Goal: Task Accomplishment & Management: Manage account settings

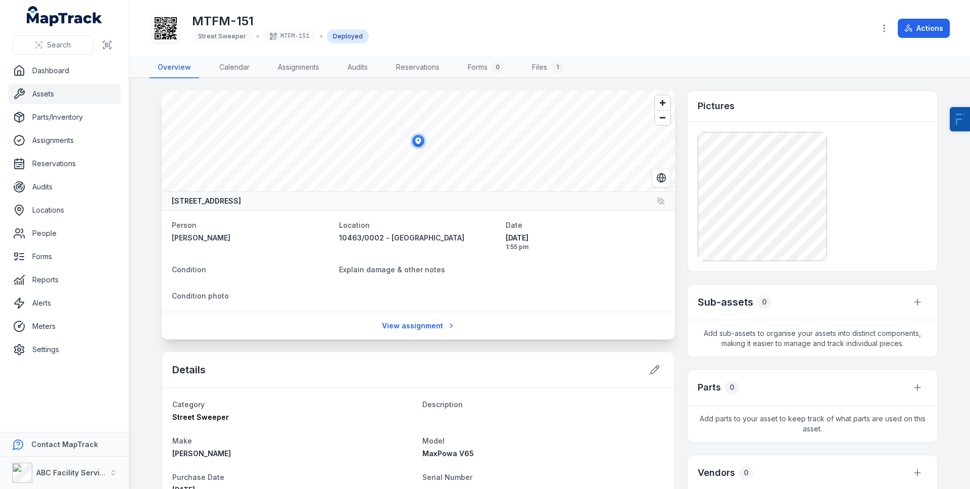
click at [56, 93] on link "Assets" at bounding box center [64, 94] width 113 height 20
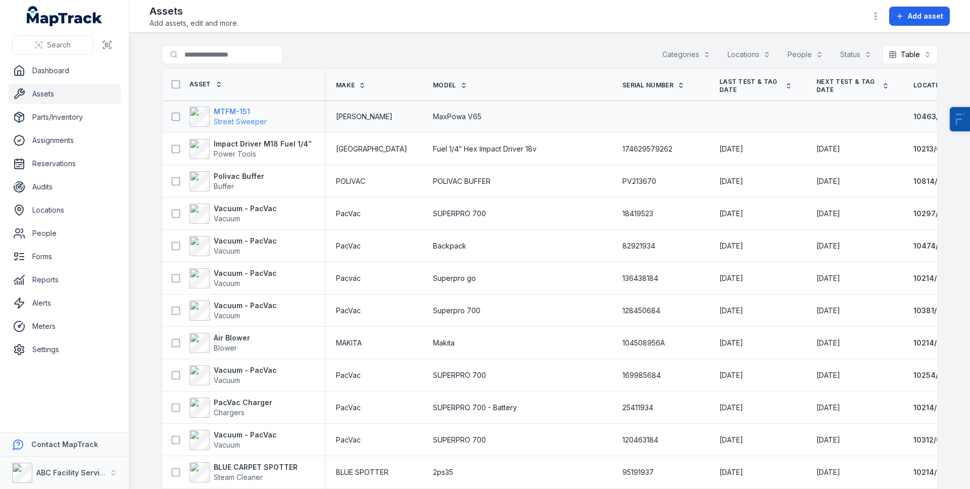
click at [214, 111] on strong "MTFM-151" at bounding box center [240, 112] width 53 height 10
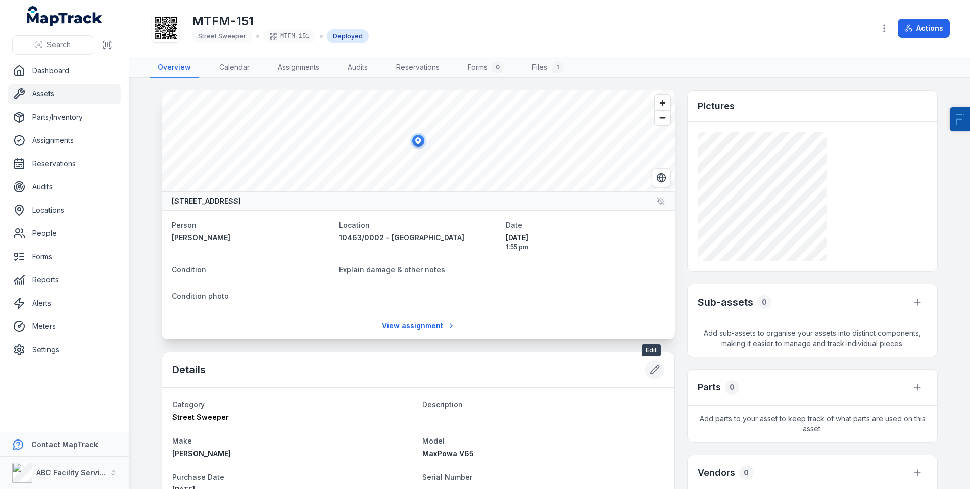
click at [650, 369] on icon at bounding box center [655, 370] width 10 height 10
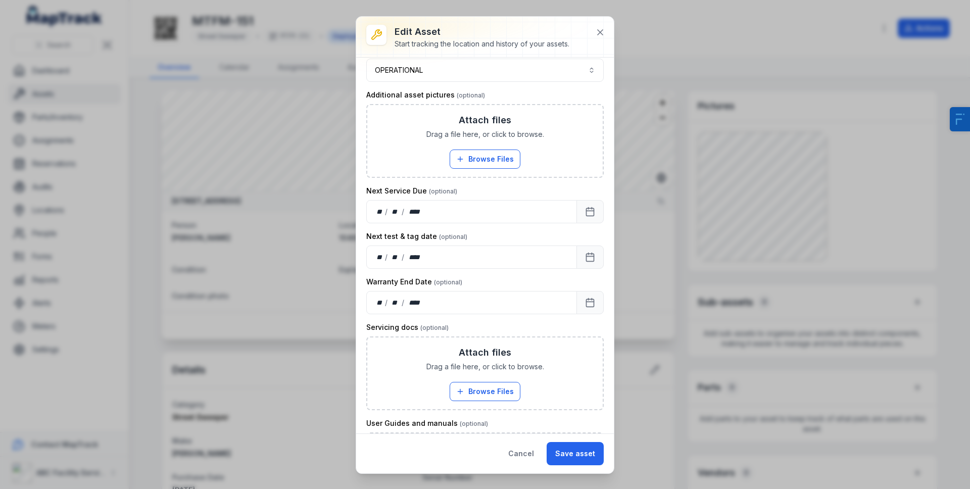
scroll to position [793, 0]
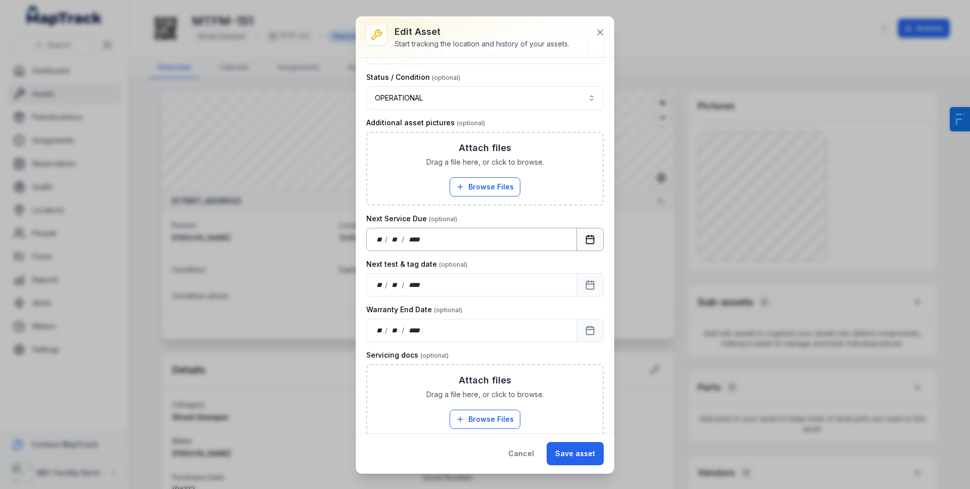
click at [585, 241] on icon "Calendar" at bounding box center [590, 239] width 10 height 10
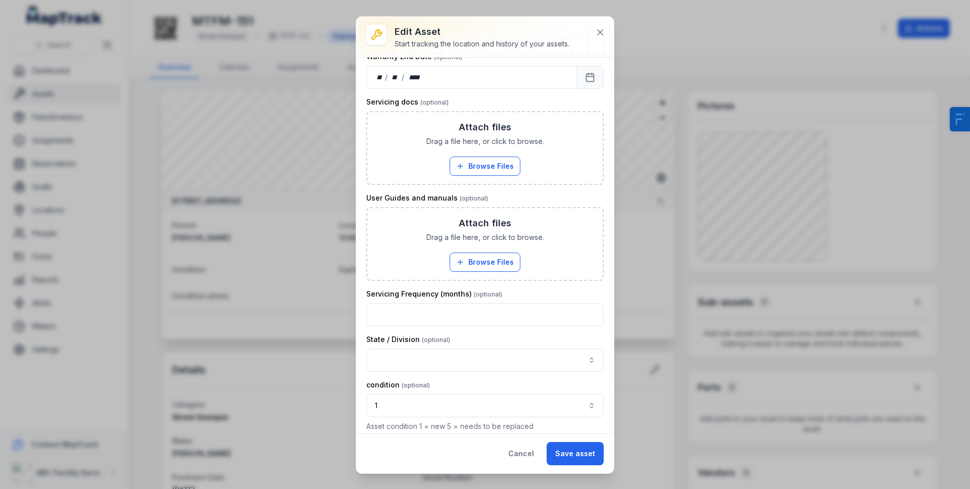
scroll to position [1054, 0]
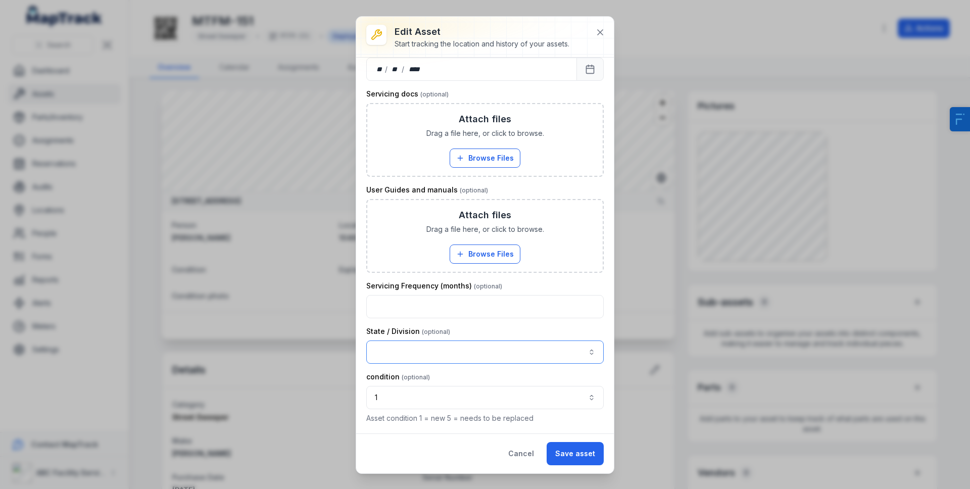
click at [459, 346] on button "button" at bounding box center [484, 352] width 237 height 23
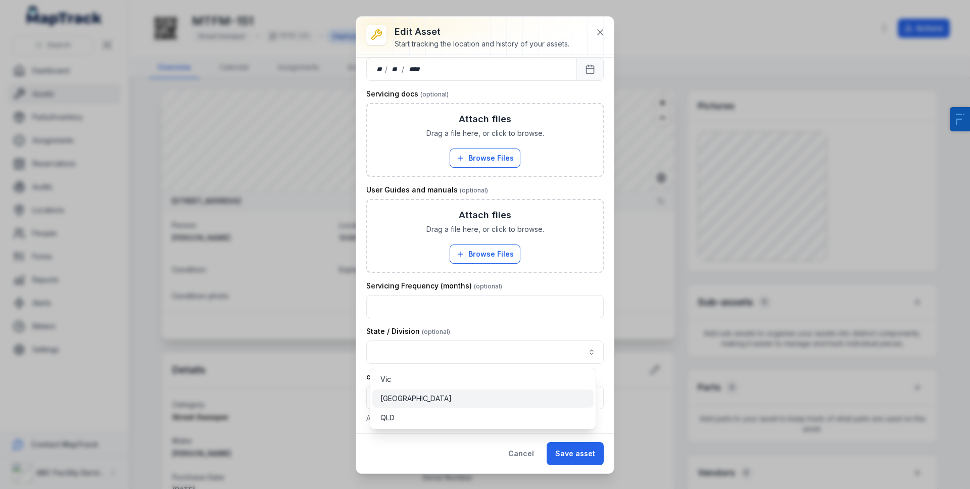
click at [422, 402] on div "[GEOGRAPHIC_DATA]" at bounding box center [482, 399] width 205 height 10
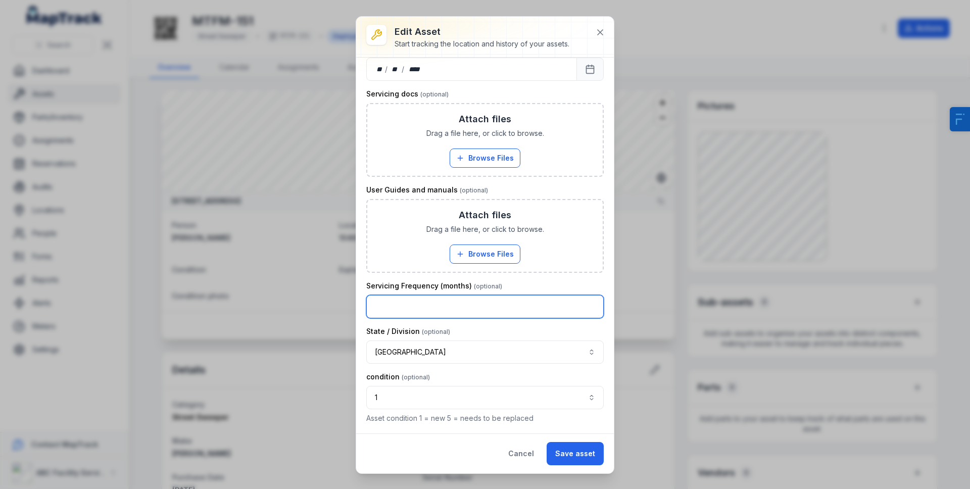
click at [429, 302] on input "number" at bounding box center [484, 306] width 237 height 23
type input "*"
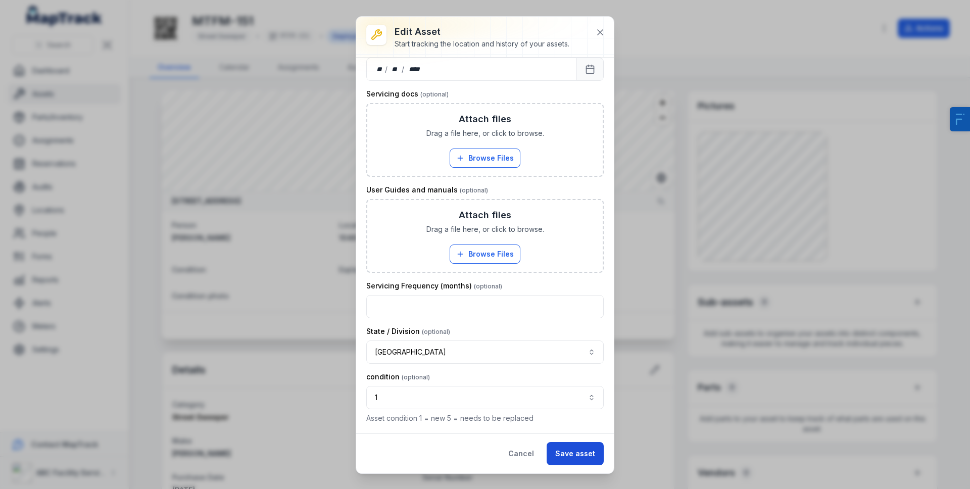
click at [575, 452] on button "Save asset" at bounding box center [575, 453] width 57 height 23
